Goal: Task Accomplishment & Management: Manage account settings

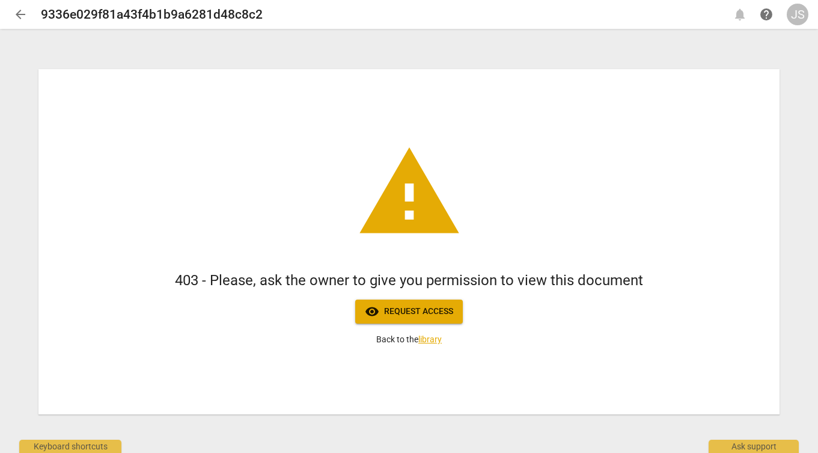
click at [797, 11] on div "JS" at bounding box center [798, 15] width 22 height 22
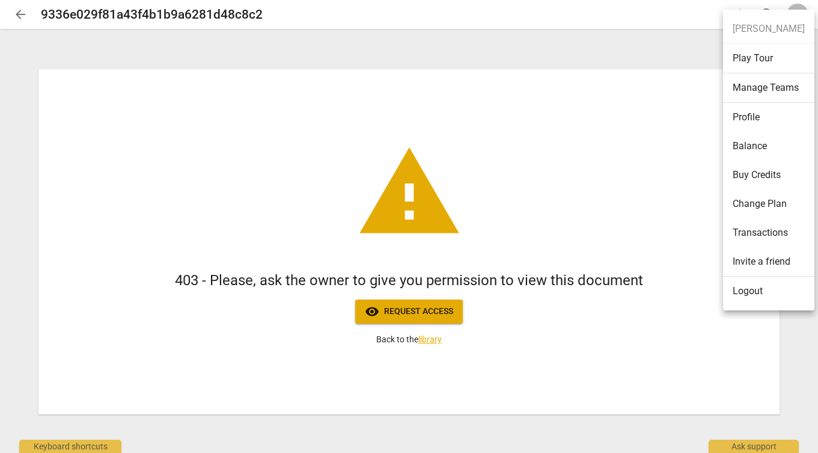
click at [749, 292] on li "Logout" at bounding box center [768, 291] width 91 height 29
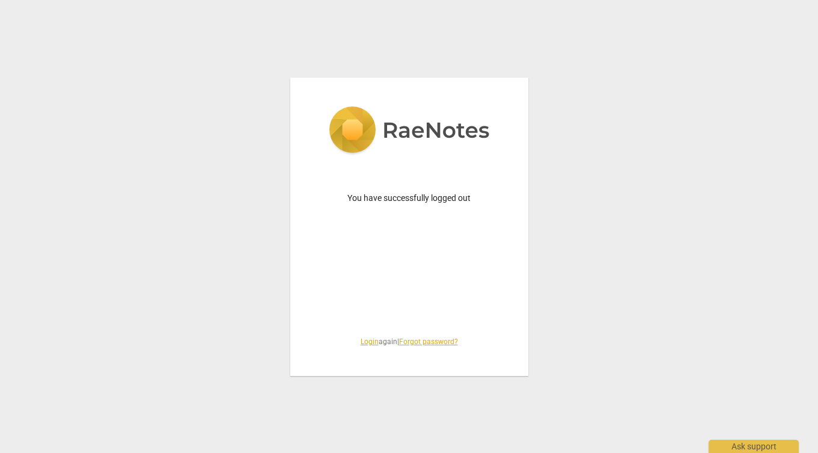
click at [362, 341] on link "Login" at bounding box center [370, 341] width 18 height 8
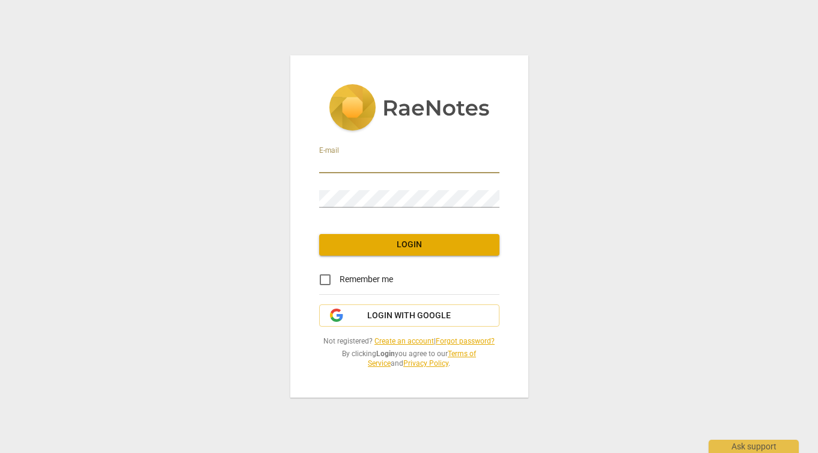
click at [409, 165] on input "email" at bounding box center [409, 164] width 180 height 17
click at [0, 0] on com-1password-button at bounding box center [0, 0] width 0 height 0
type input "jennifer@coachwithsoul.com"
